Goal: Communication & Community: Share content

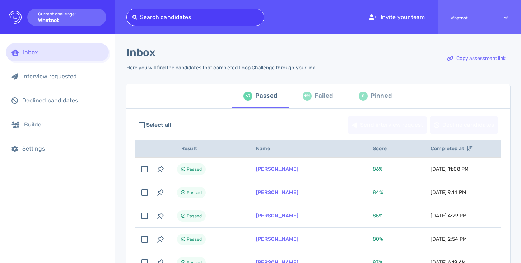
scroll to position [21, 0]
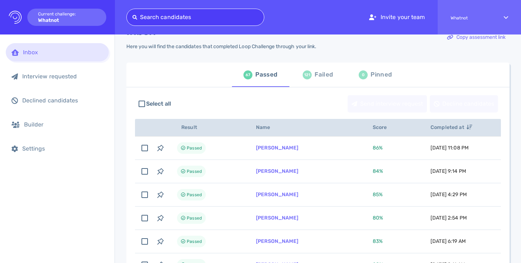
type input "[EMAIL_ADDRESS][DOMAIN_NAME]"
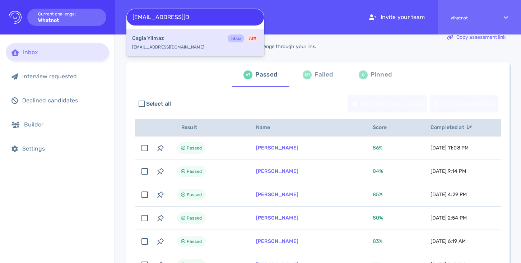
click at [206, 41] on div "[PERSON_NAME] Inbox 73 %" at bounding box center [195, 38] width 126 height 9
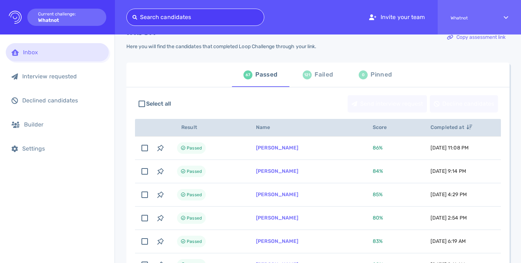
click at [228, 16] on div at bounding box center [195, 17] width 126 height 10
paste input "[EMAIL_ADDRESS][DOMAIN_NAME]"
type input "[EMAIL_ADDRESS][DOMAIN_NAME]"
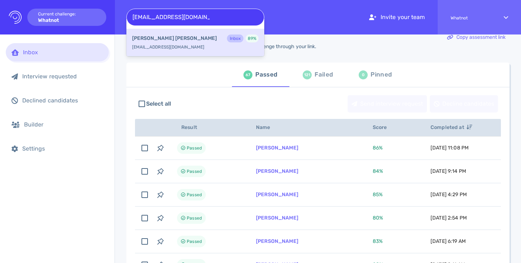
click at [212, 38] on div "[PERSON_NAME] Inbox 89 %" at bounding box center [195, 38] width 126 height 9
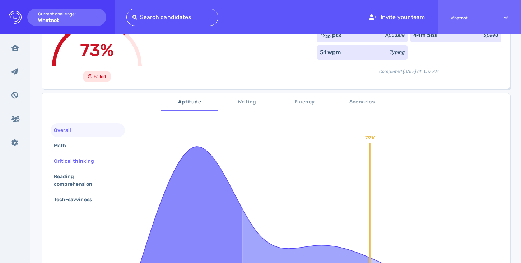
scroll to position [72, 0]
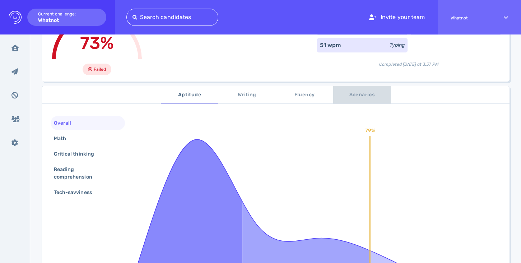
click at [367, 94] on span "Scenarios" at bounding box center [361, 94] width 49 height 9
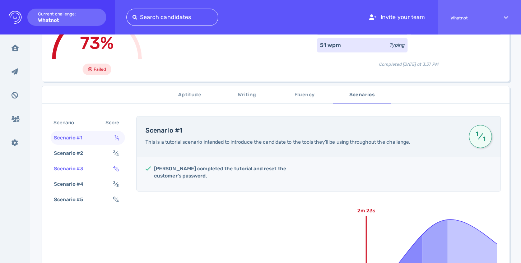
scroll to position [0, 0]
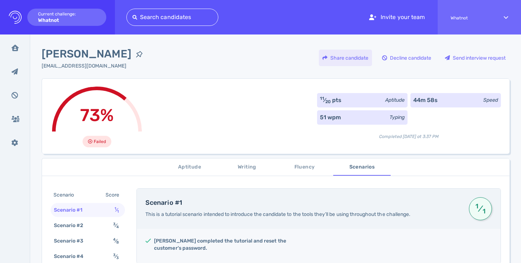
click at [335, 58] on div "Share candidate" at bounding box center [345, 58] width 53 height 17
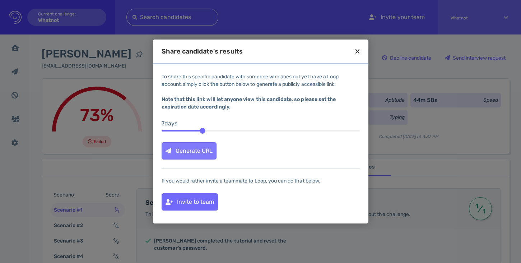
click at [194, 150] on div "Generate URL" at bounding box center [189, 150] width 54 height 17
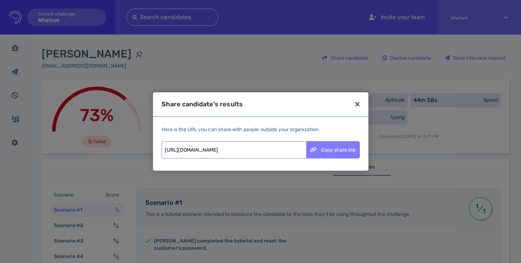
click at [326, 151] on div "Copy share link" at bounding box center [332, 149] width 53 height 17
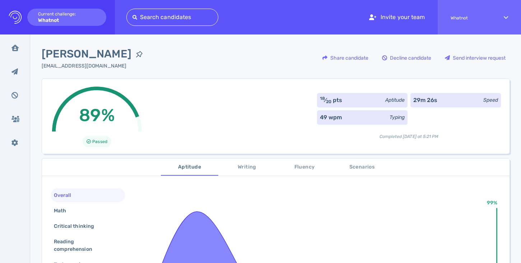
click at [79, 66] on div "[EMAIL_ADDRESS][DOMAIN_NAME]" at bounding box center [94, 66] width 105 height 8
